Goal: Information Seeking & Learning: Check status

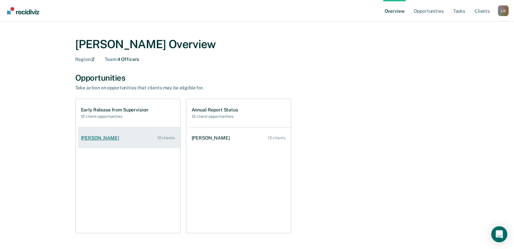
click at [98, 138] on div "[PERSON_NAME]" at bounding box center [101, 138] width 41 height 6
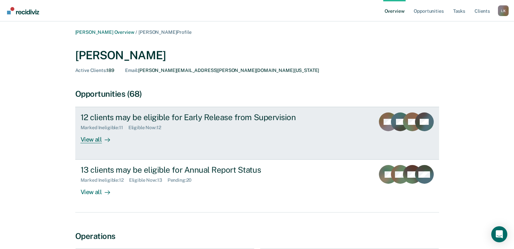
click at [94, 141] on div "View all" at bounding box center [99, 136] width 37 height 13
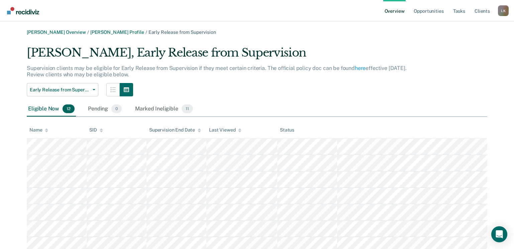
click at [32, 11] on img "Go to Recidiviz Home" at bounding box center [23, 10] width 32 height 7
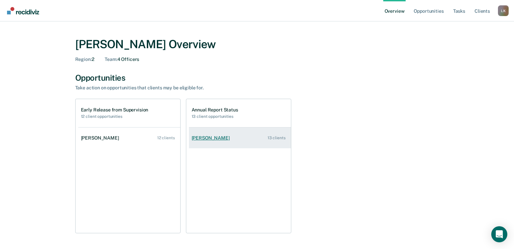
click at [218, 137] on div "[PERSON_NAME]" at bounding box center [212, 138] width 41 height 6
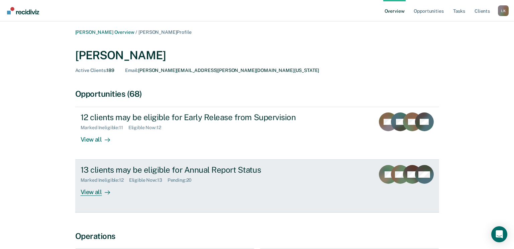
click at [98, 189] on div "View all" at bounding box center [99, 189] width 37 height 13
